Goal: Information Seeking & Learning: Compare options

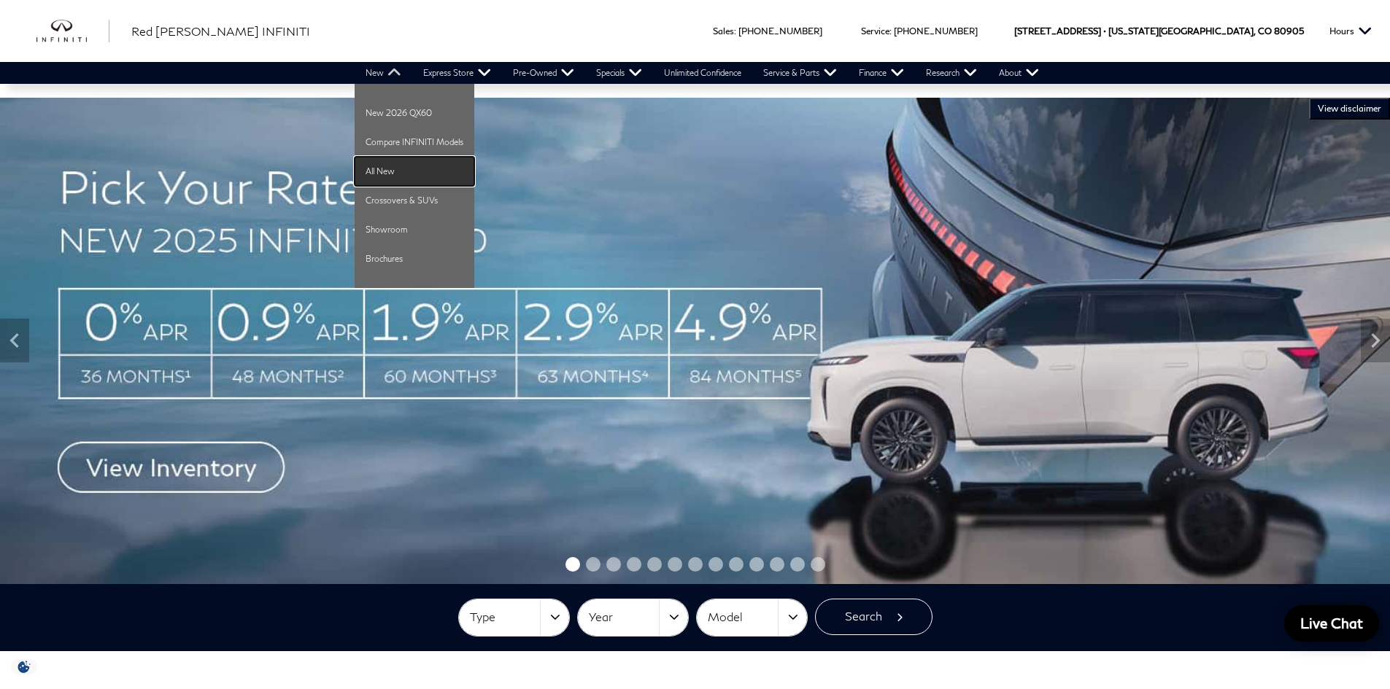
click at [381, 176] on link "All New" at bounding box center [415, 171] width 120 height 29
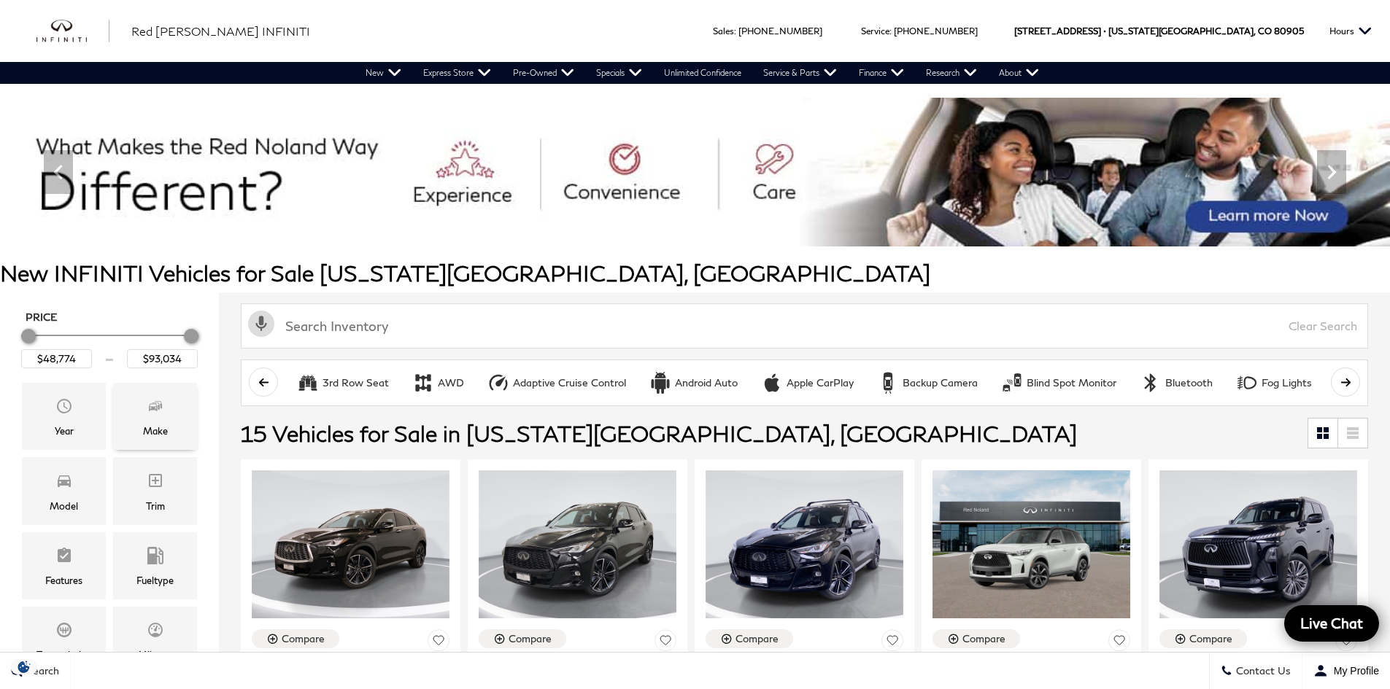
click at [150, 424] on div "Make" at bounding box center [155, 431] width 25 height 16
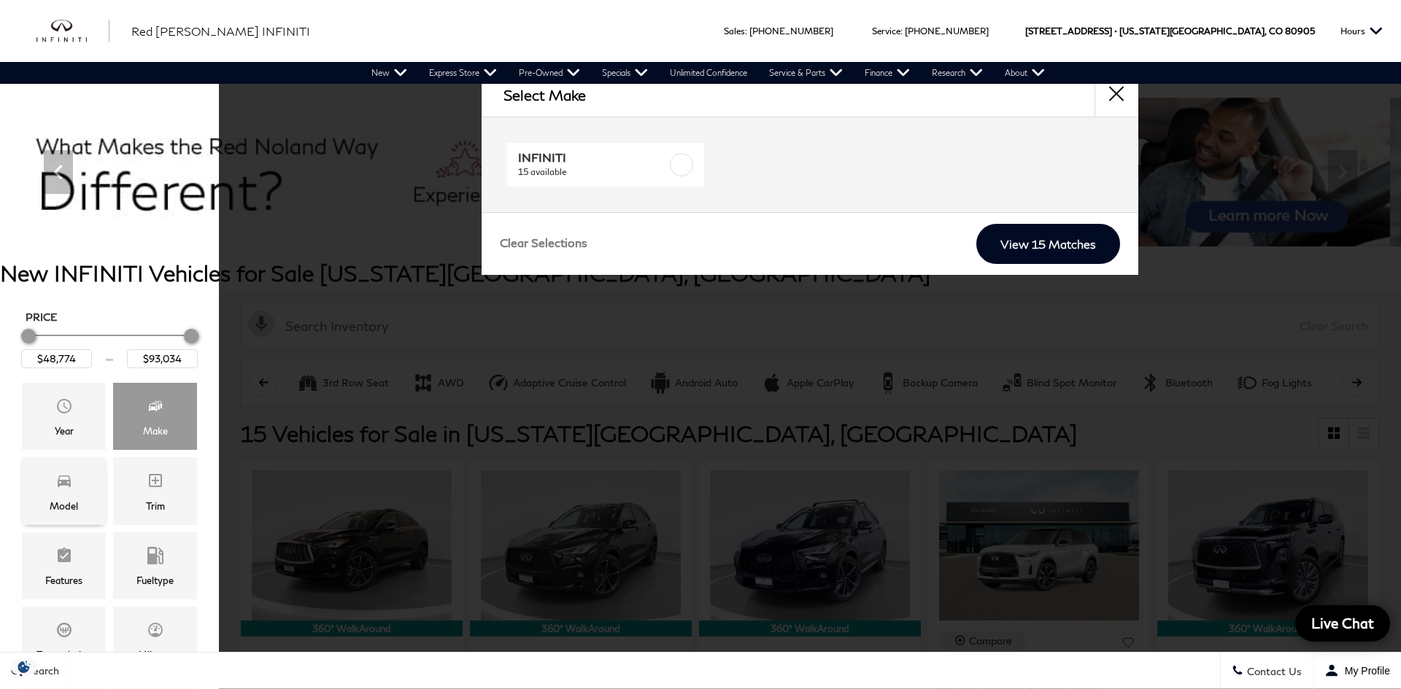
click at [83, 476] on div "Model" at bounding box center [64, 490] width 84 height 67
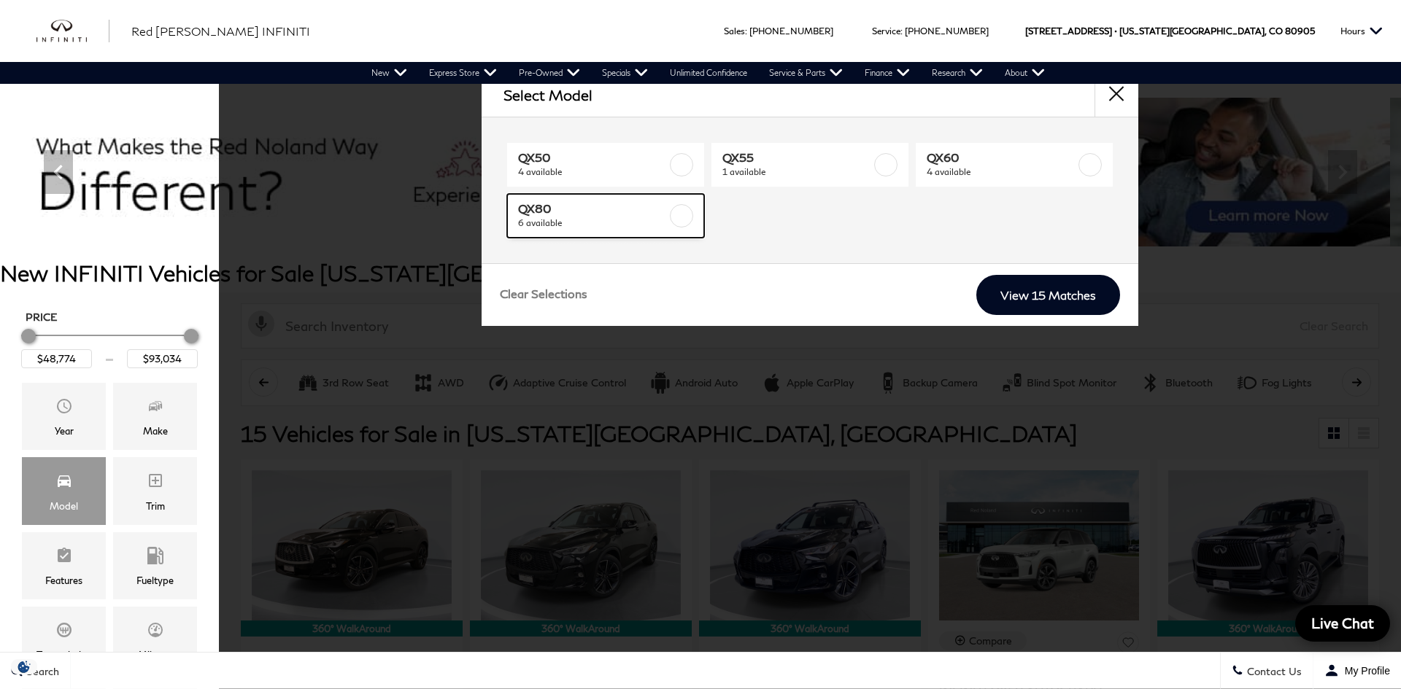
click at [620, 224] on span "6 available" at bounding box center [592, 223] width 149 height 15
type input "$85,389"
checkbox input "true"
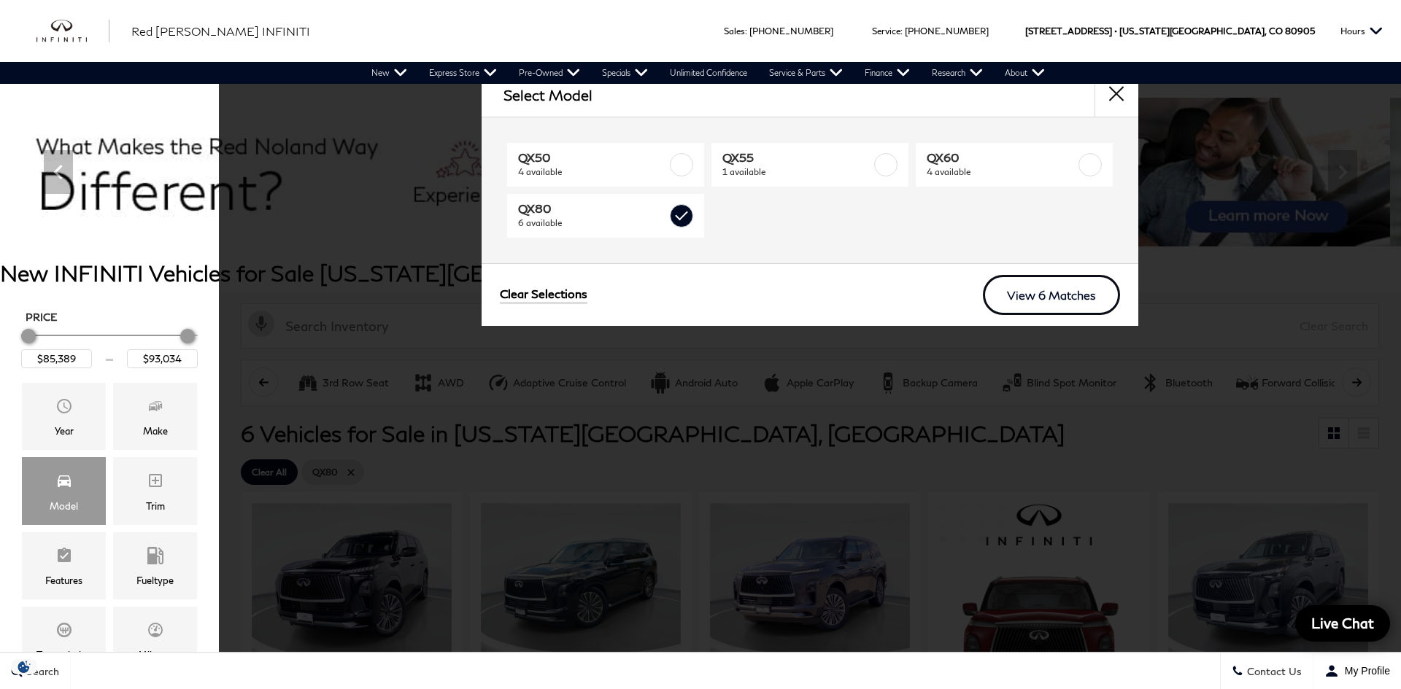
click at [1039, 301] on link "View 6 Matches" at bounding box center [1051, 295] width 137 height 40
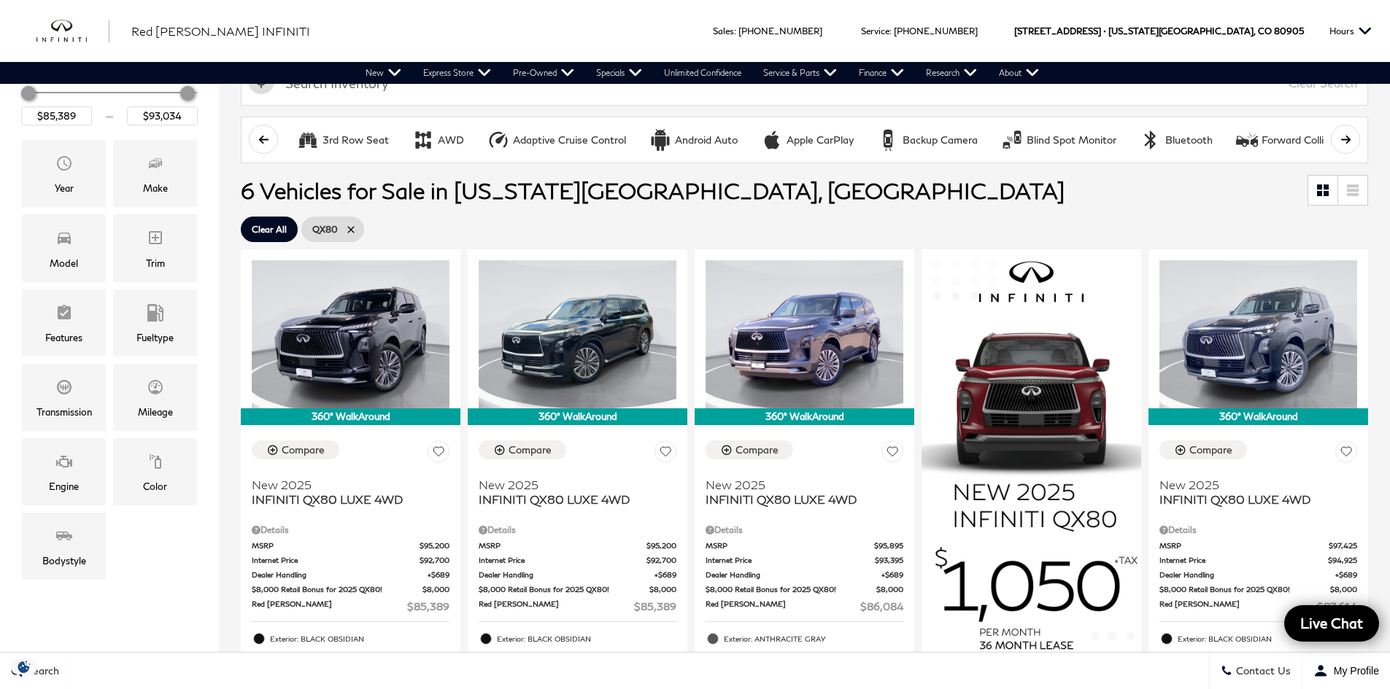
scroll to position [219, 0]
